Goal: Task Accomplishment & Management: Manage account settings

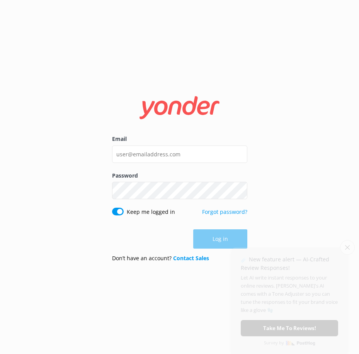
click at [195, 130] on form "Email Password Show password Keep me logged in Forgot password? Log in Don’t ha…" at bounding box center [179, 177] width 135 height 183
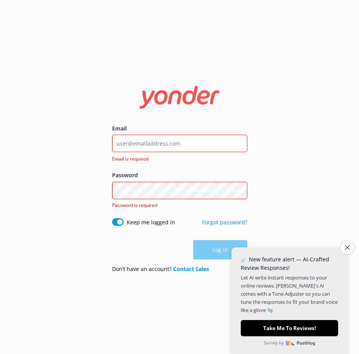
click at [194, 132] on label "Email" at bounding box center [179, 128] width 135 height 8
click at [194, 135] on input "Email" at bounding box center [179, 143] width 135 height 17
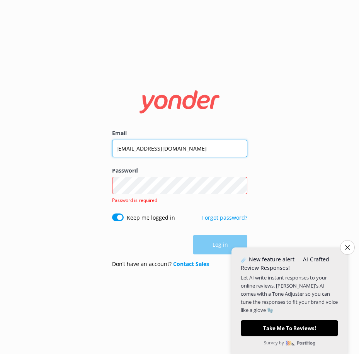
type input "[EMAIL_ADDRESS][DOMAIN_NAME]"
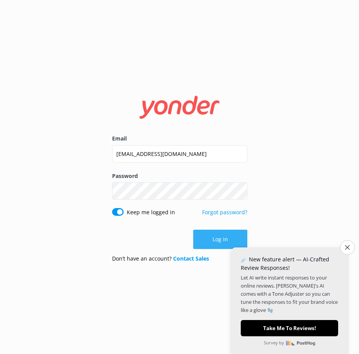
click at [205, 240] on button "Log in" at bounding box center [220, 239] width 54 height 19
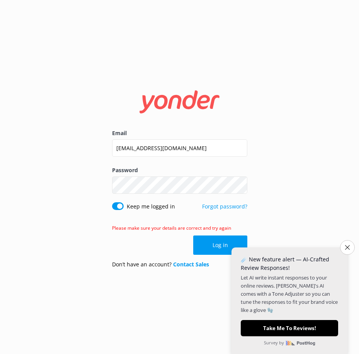
click at [284, 189] on div "Email [EMAIL_ADDRESS][DOMAIN_NAME] Password Show password Keep me logged in For…" at bounding box center [179, 177] width 359 height 354
click at [351, 248] on button "Close survey" at bounding box center [347, 247] width 16 height 16
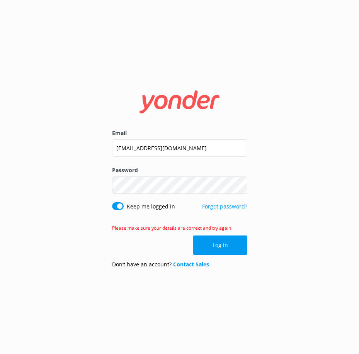
click at [189, 195] on div "Password Show password" at bounding box center [179, 184] width 135 height 36
click at [33, 174] on div "Email [EMAIL_ADDRESS][DOMAIN_NAME] Password Show password Keep me logged in For…" at bounding box center [179, 177] width 359 height 354
click at [215, 243] on button "Log in" at bounding box center [220, 245] width 54 height 19
